Goal: Complete application form

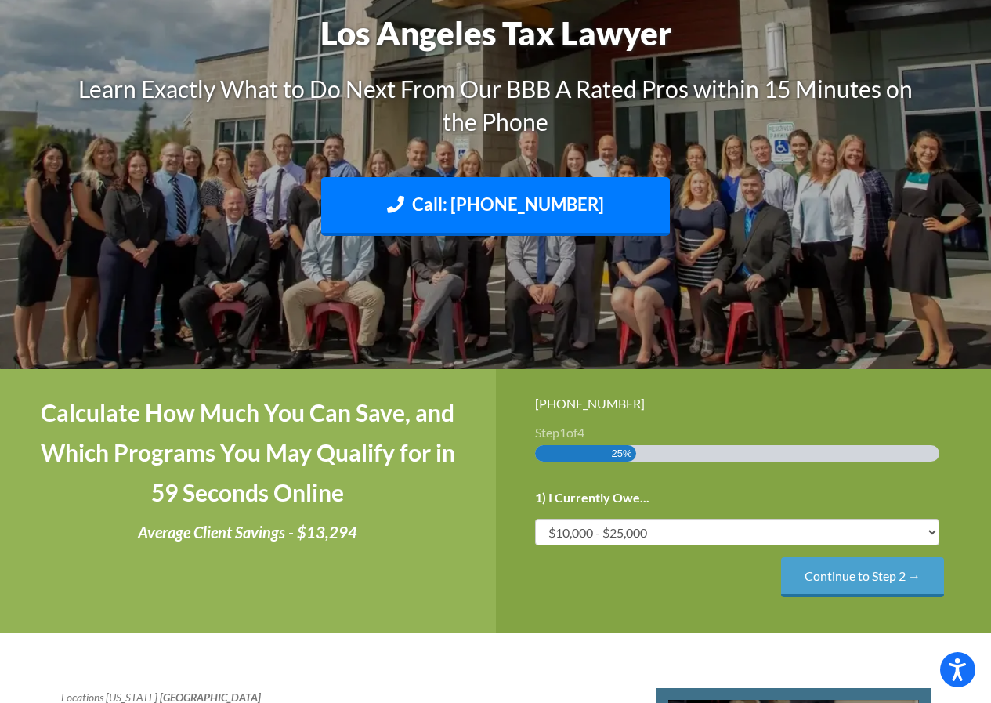
scroll to position [235, 0]
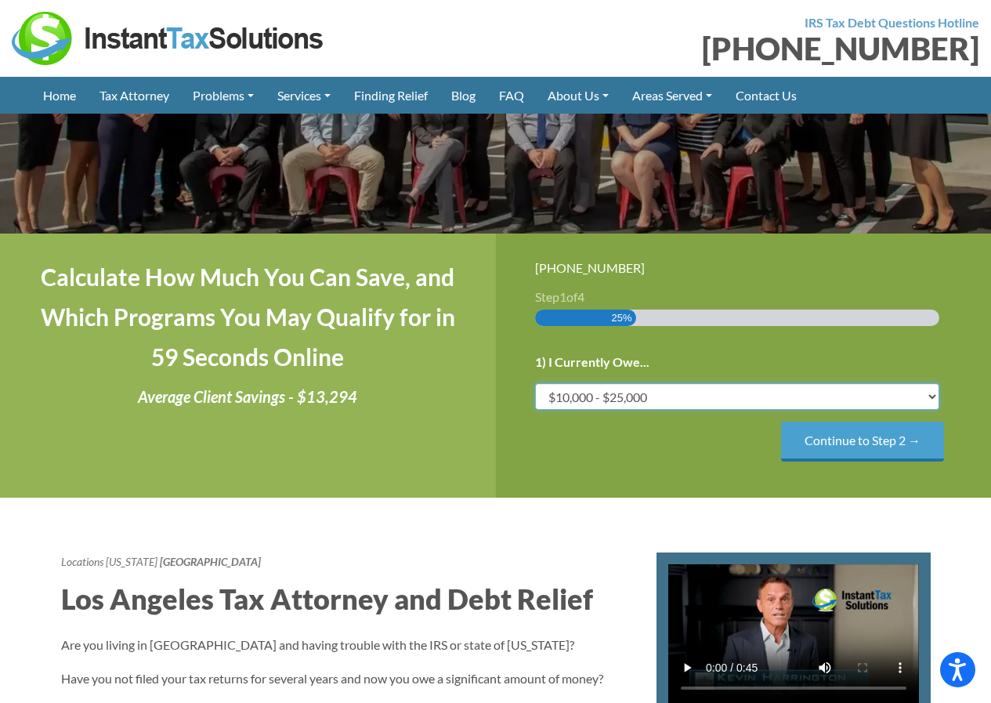
click at [934, 393] on select "Less than $10,000 $10,000 - $25,000 $25,000 - $50,000 $50,000 - $75,000 $75,000+" at bounding box center [737, 396] width 405 height 27
select select "50-75"
click at [535, 383] on select "Less than $10,000 $10,000 - $25,000 $25,000 - $50,000 $50,000 - $75,000 $75,000+" at bounding box center [737, 396] width 405 height 27
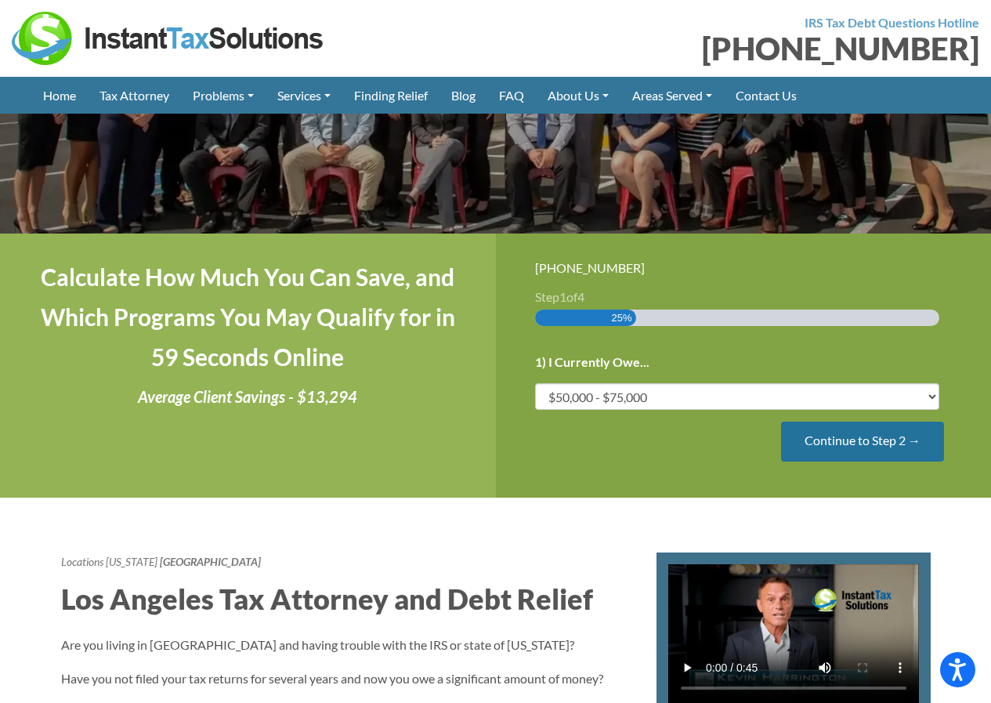
click at [844, 443] on input "Continue to Step 2 →" at bounding box center [862, 442] width 163 height 40
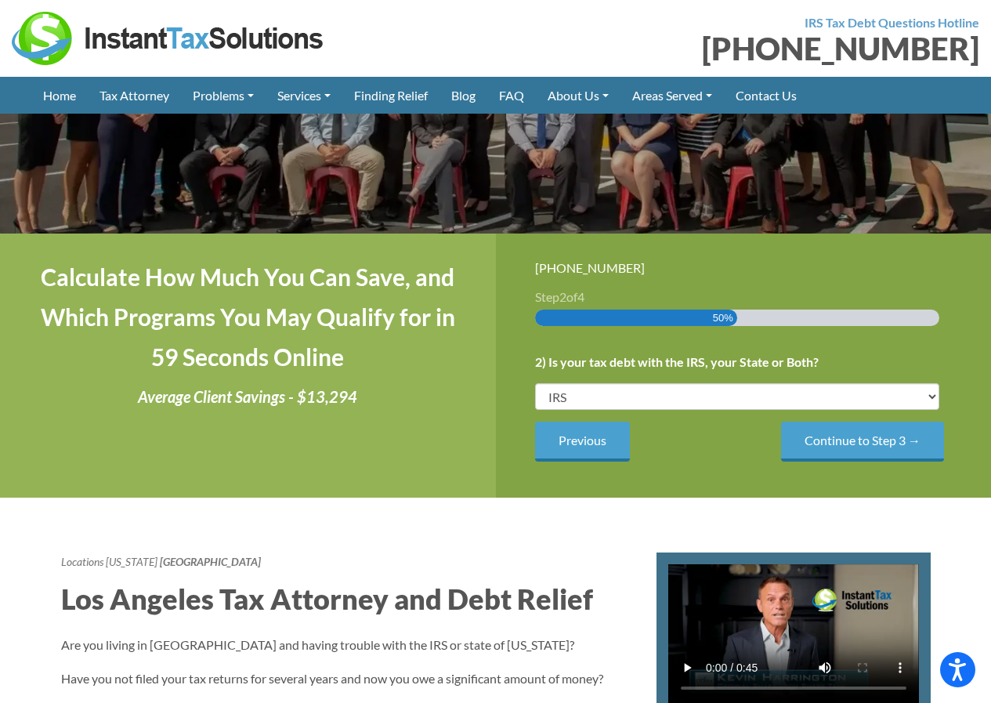
scroll to position [0, 0]
click at [793, 401] on select "IRS State Both IRS and State" at bounding box center [737, 396] width 405 height 27
select select "Both IRS and State"
click at [535, 383] on select "IRS State Both IRS and State" at bounding box center [737, 396] width 405 height 27
click at [815, 444] on input "Continue to Step 3 →" at bounding box center [862, 442] width 163 height 40
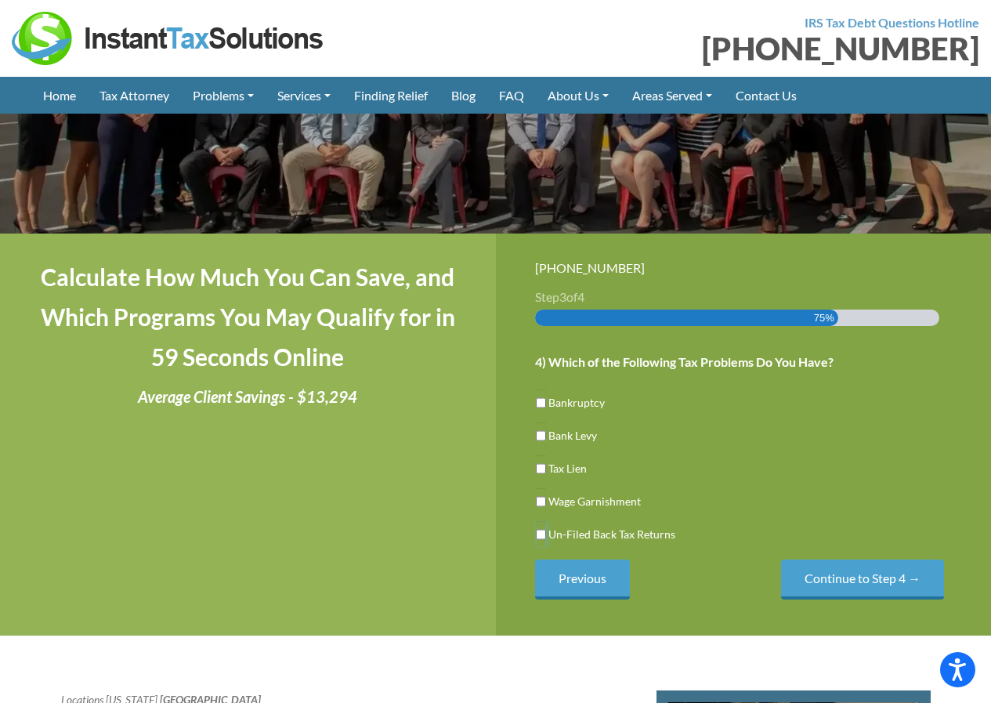
click at [541, 535] on input "Un-Filed Back Tax Returns" at bounding box center [541, 534] width 10 height 27
checkbox input "true"
click at [867, 584] on input "Continue to Step 4 →" at bounding box center [862, 580] width 163 height 40
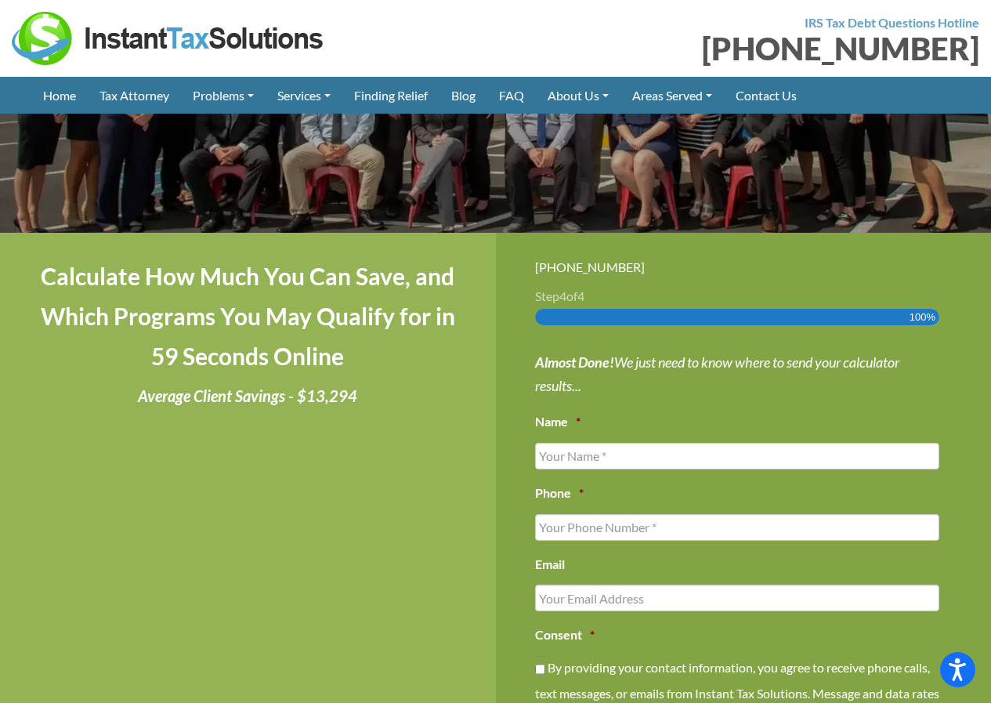
scroll to position [235, 0]
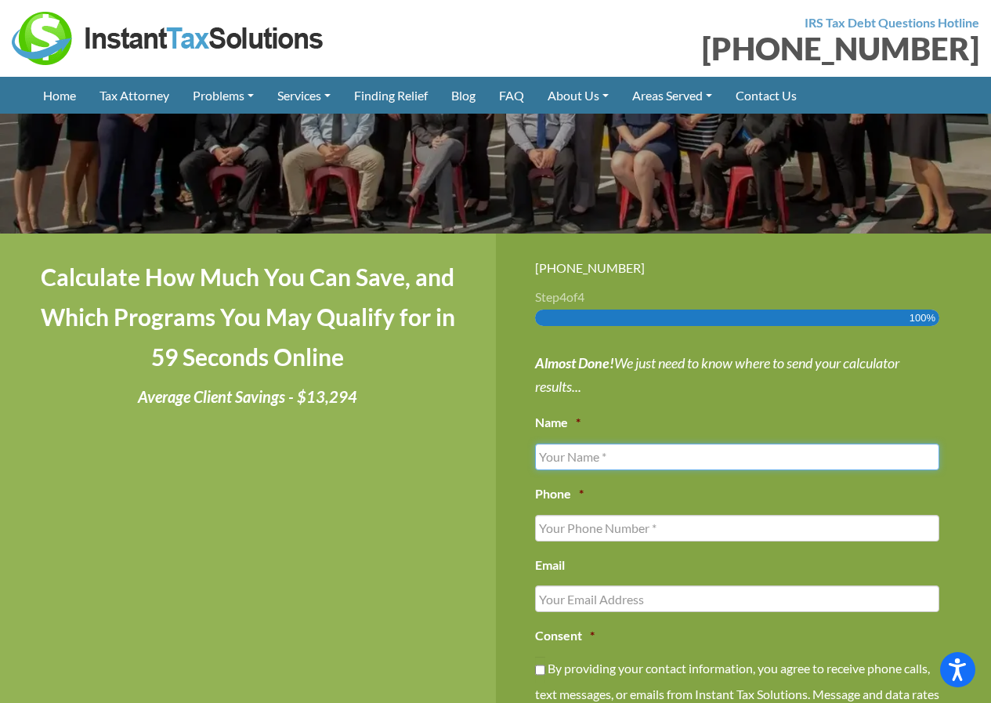
click at [600, 453] on input "Name *" at bounding box center [737, 457] width 405 height 27
type input "[PERSON_NAME]"
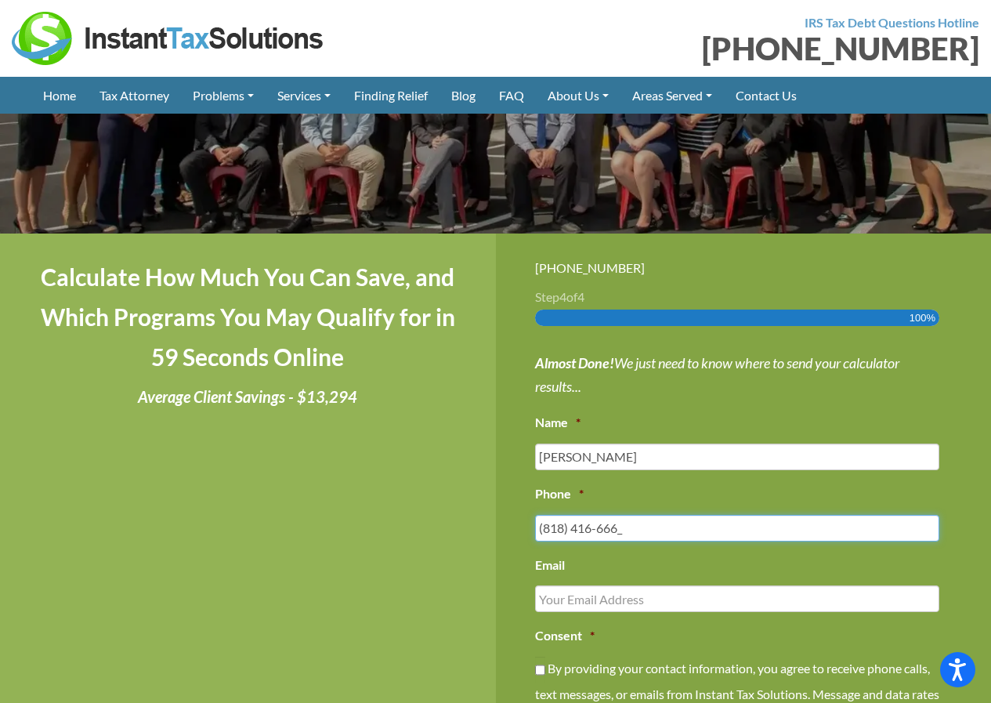
type input "[PHONE_NUMBER]"
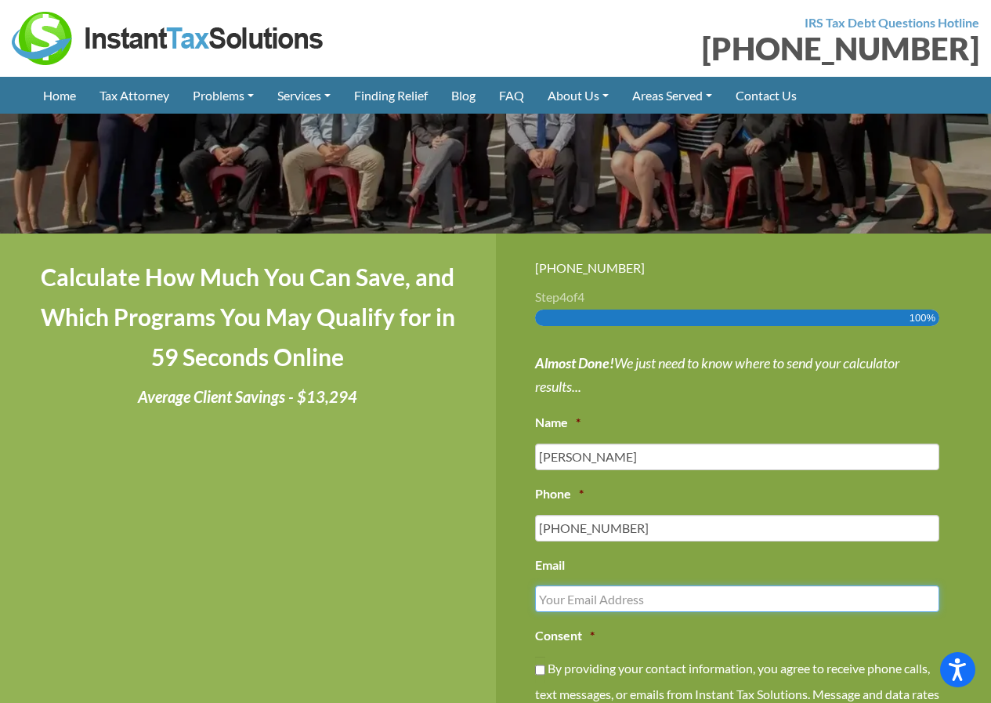
click at [557, 610] on input "Email" at bounding box center [737, 598] width 405 height 27
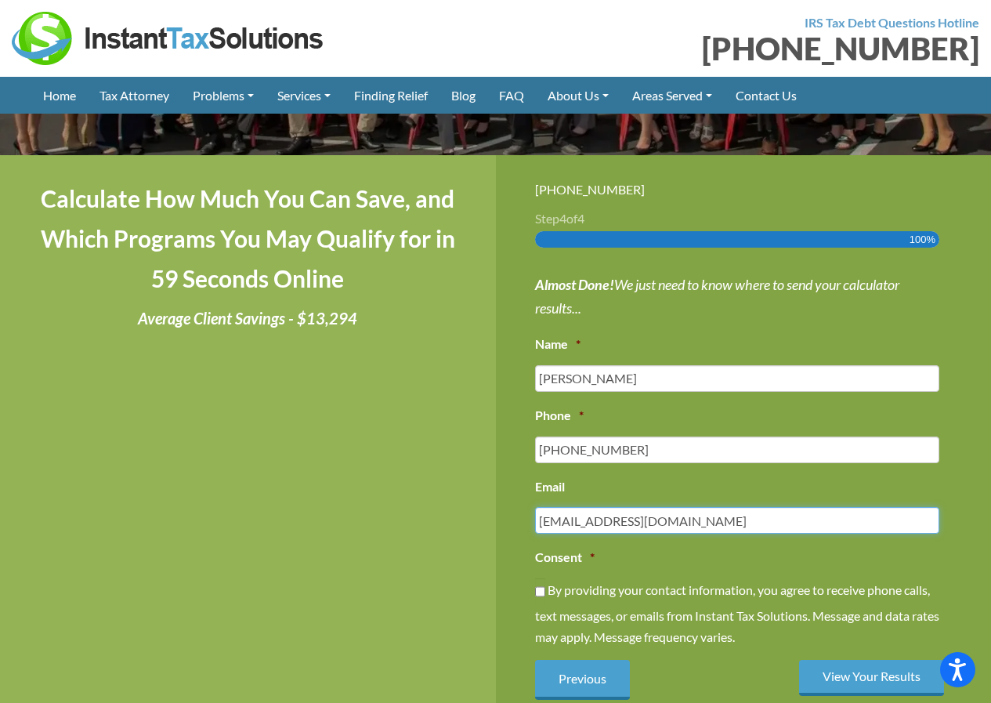
type input "[EMAIL_ADDRESS][DOMAIN_NAME]"
click at [541, 591] on input "By providing your contact information, you agree to receive phone calls, text m…" at bounding box center [540, 591] width 10 height 27
checkbox input "true"
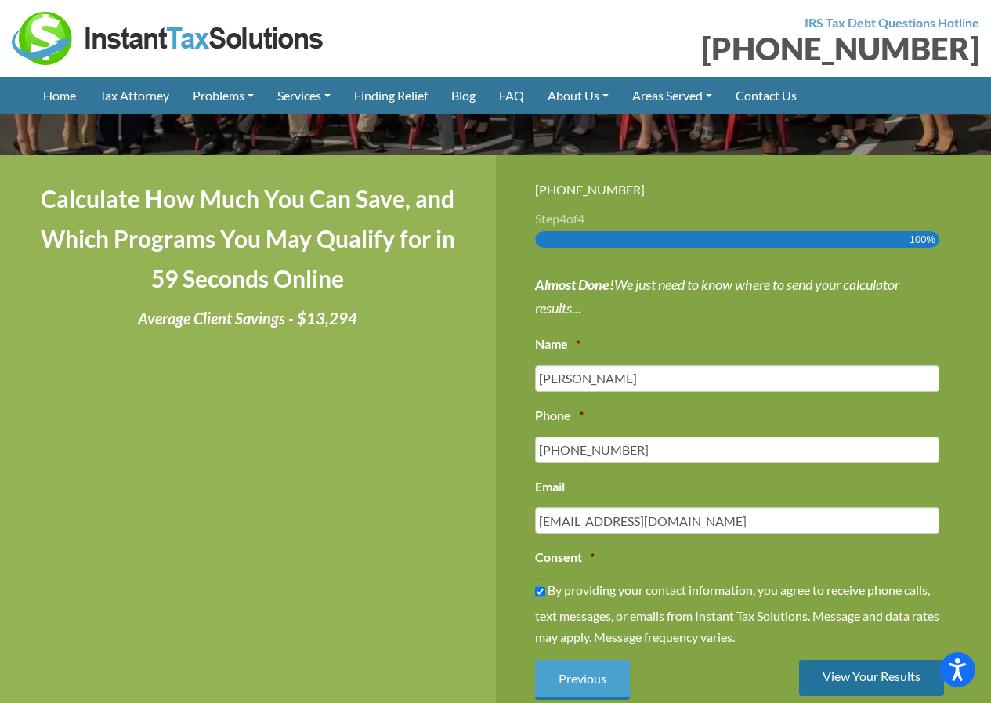
click at [869, 677] on input "View Your Results" at bounding box center [871, 678] width 145 height 37
